Goal: Task Accomplishment & Management: Complete application form

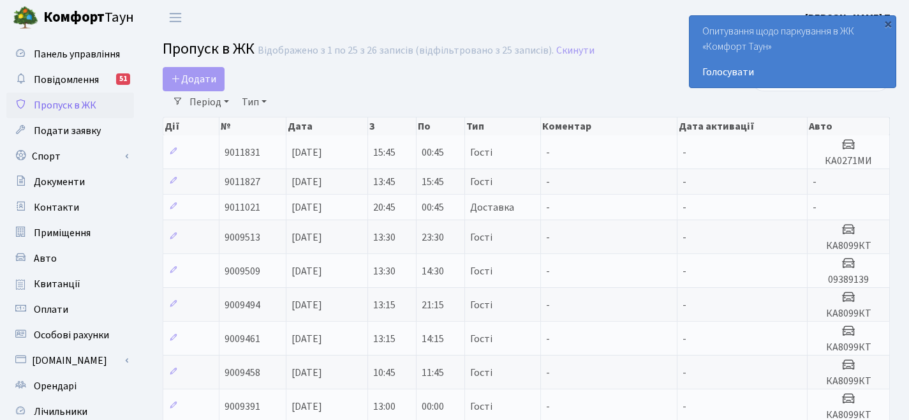
select select "25"
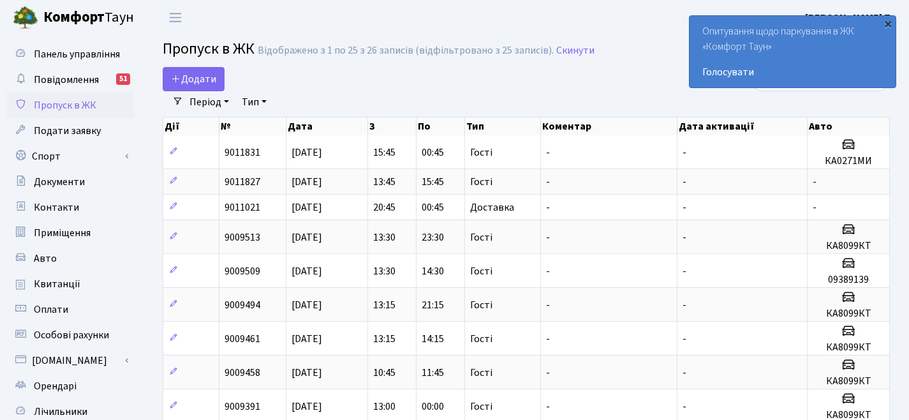
click at [885, 26] on div "×" at bounding box center [888, 23] width 13 height 13
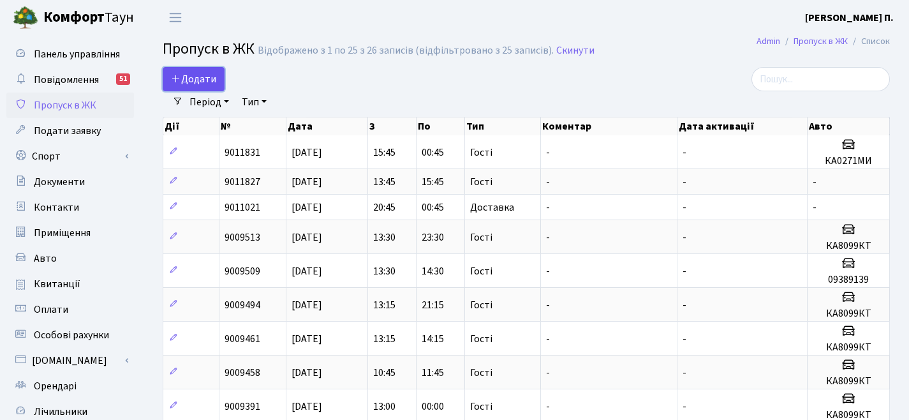
click at [184, 77] on span "Додати" at bounding box center [193, 79] width 45 height 14
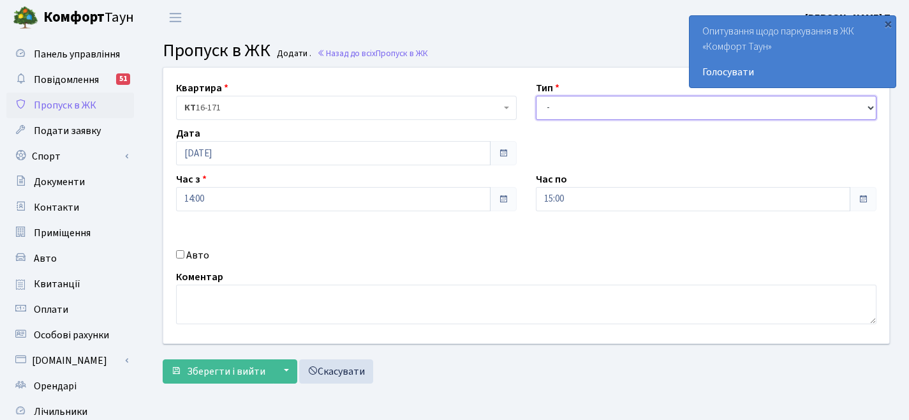
click at [605, 109] on select "- Доставка Таксі Гості Сервіс" at bounding box center [706, 108] width 341 height 24
select select "3"
click at [183, 253] on input "Авто" at bounding box center [180, 254] width 8 height 8
checkbox input "true"
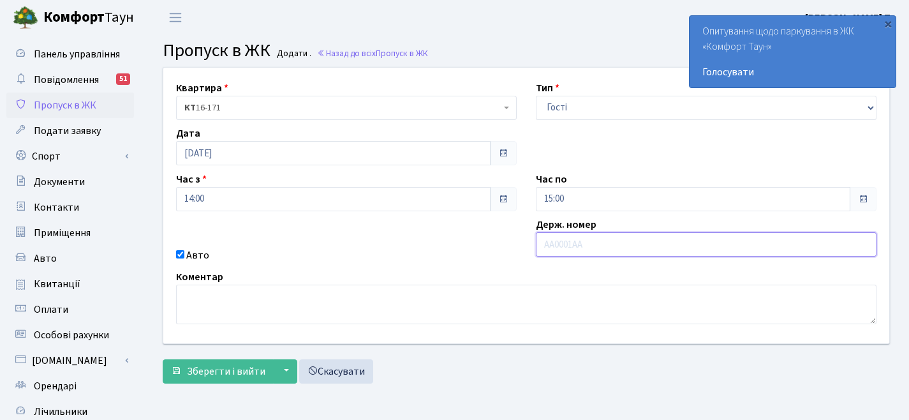
click at [563, 248] on input "text" at bounding box center [706, 244] width 341 height 24
paste input "HTC 418"
click at [564, 245] on input "HTC 418" at bounding box center [706, 244] width 341 height 24
type input "HTC418"
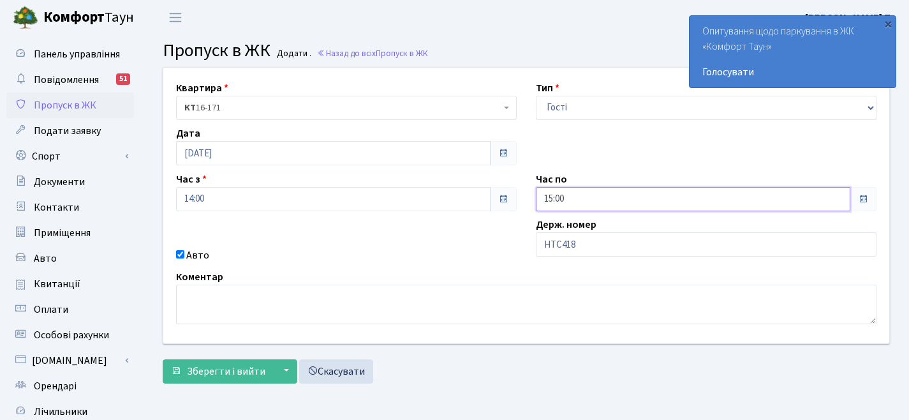
click at [630, 205] on input "15:00" at bounding box center [693, 199] width 314 height 24
click at [579, 64] on icon at bounding box center [571, 54] width 34 height 34
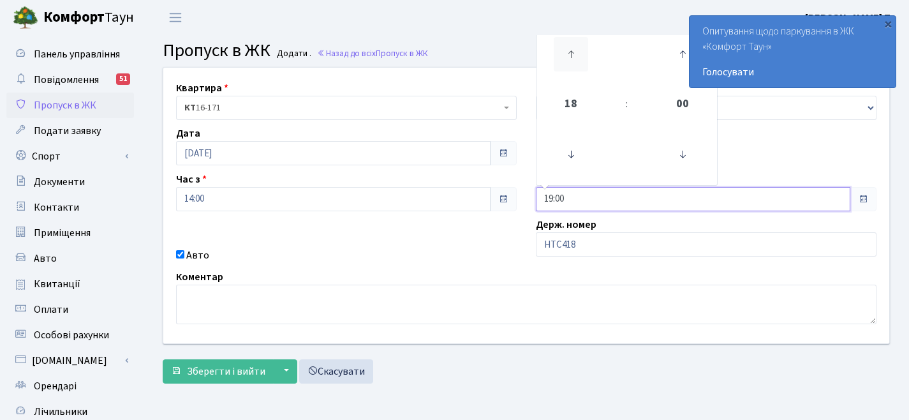
click at [579, 64] on icon at bounding box center [571, 54] width 34 height 34
type input "23:00"
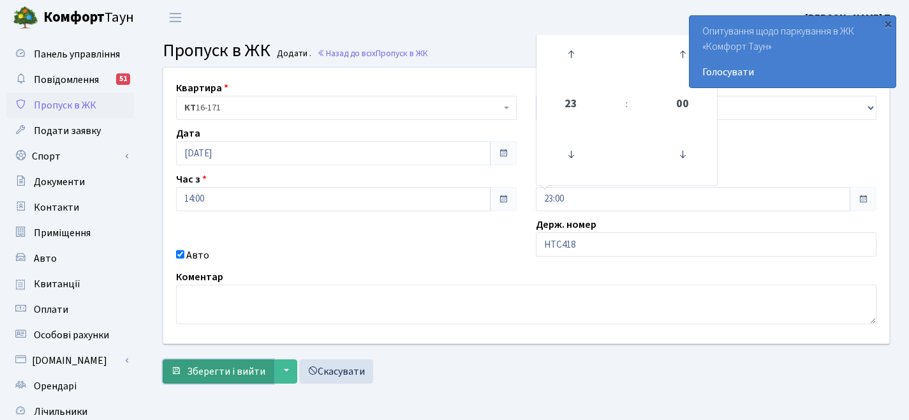
click at [228, 380] on button "Зберегти і вийти" at bounding box center [218, 371] width 111 height 24
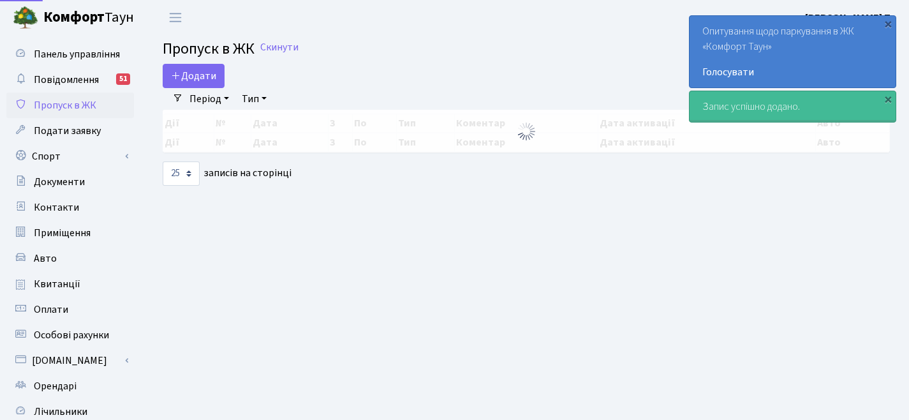
select select "25"
